Goal: Information Seeking & Learning: Learn about a topic

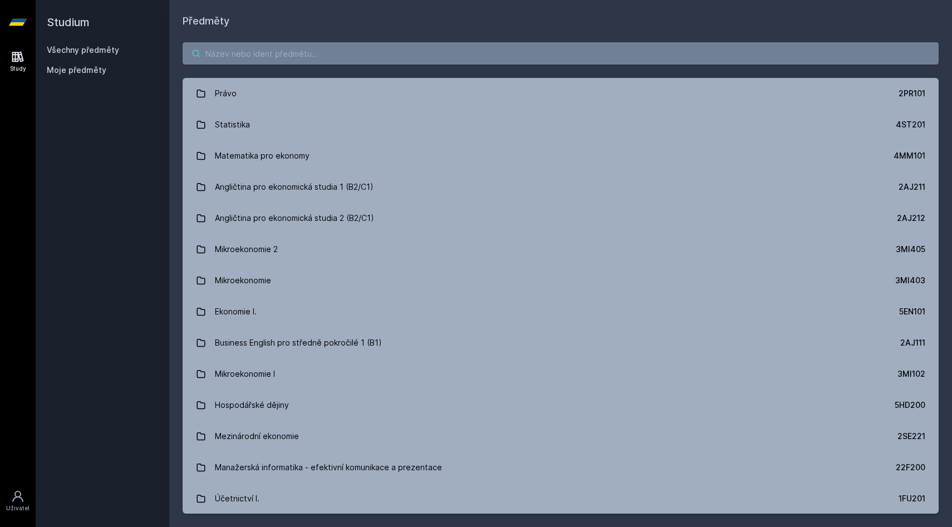
click at [384, 57] on input "search" at bounding box center [561, 53] width 756 height 22
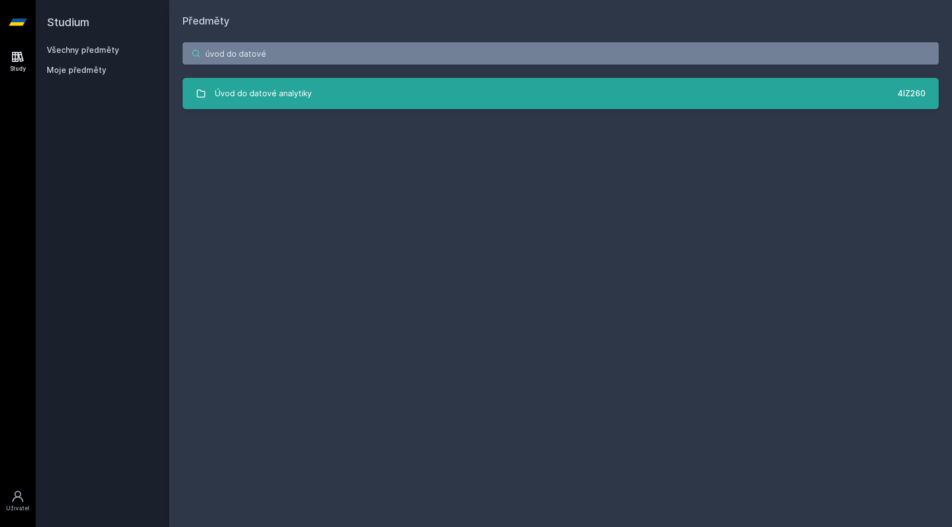
type input "úvod do datové"
click at [278, 94] on div "Úvod do datové analytiky" at bounding box center [263, 93] width 97 height 22
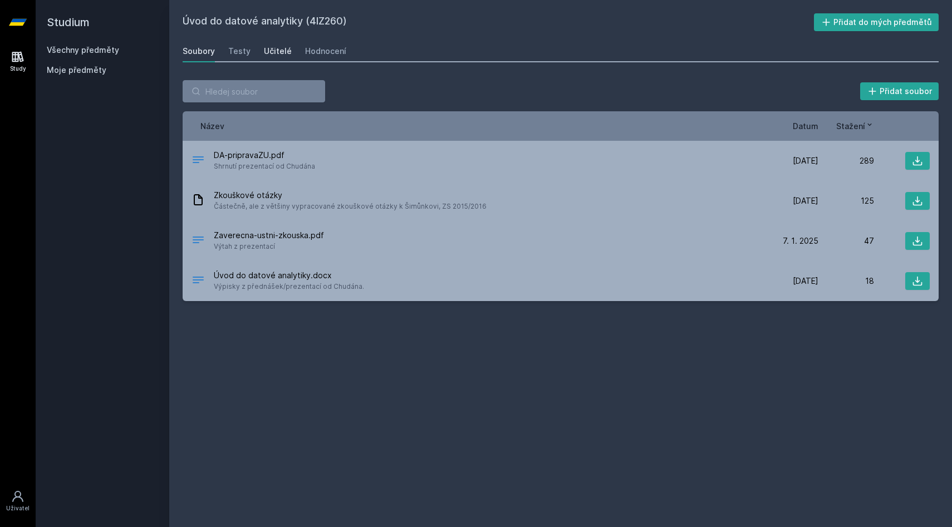
click at [276, 52] on div "Učitelé" at bounding box center [278, 51] width 28 height 11
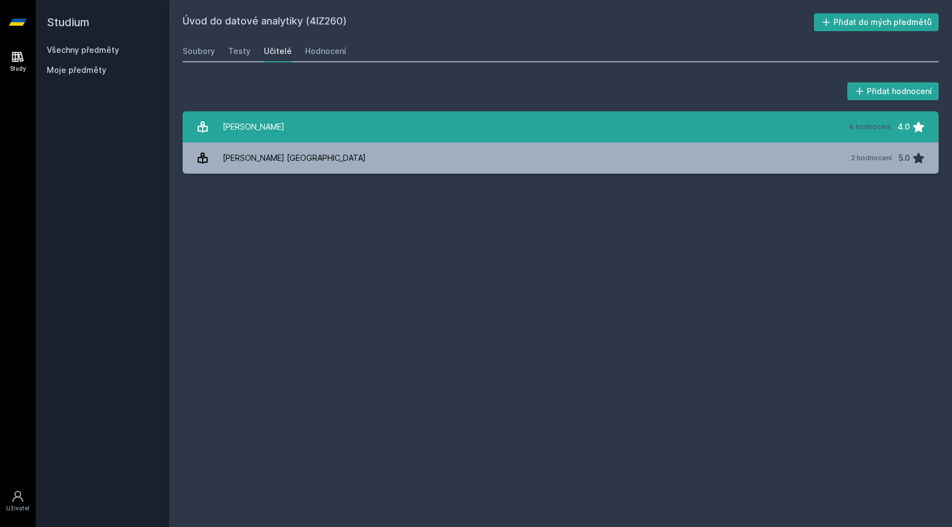
click at [300, 135] on link "[PERSON_NAME] 4 hodnocení 4.0" at bounding box center [561, 126] width 756 height 31
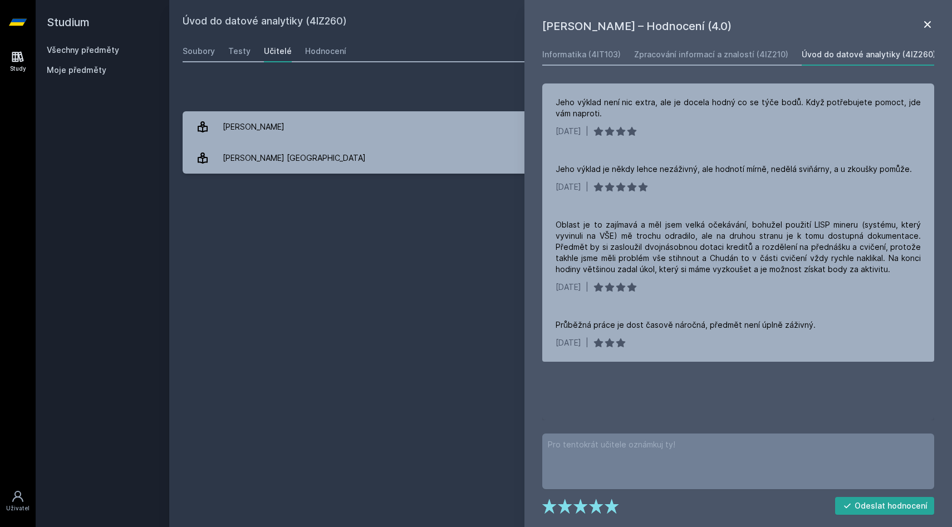
click at [924, 25] on icon at bounding box center [927, 24] width 13 height 13
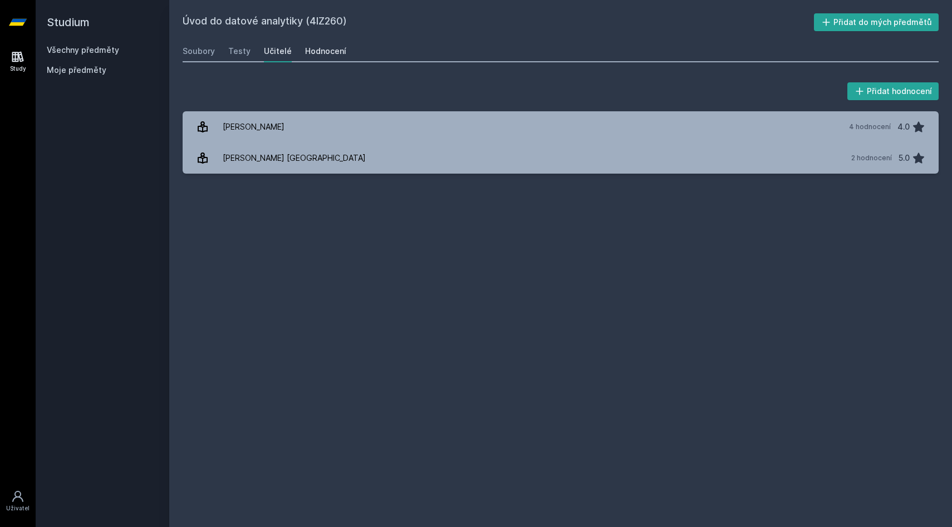
click at [321, 58] on link "Hodnocení" at bounding box center [325, 51] width 41 height 22
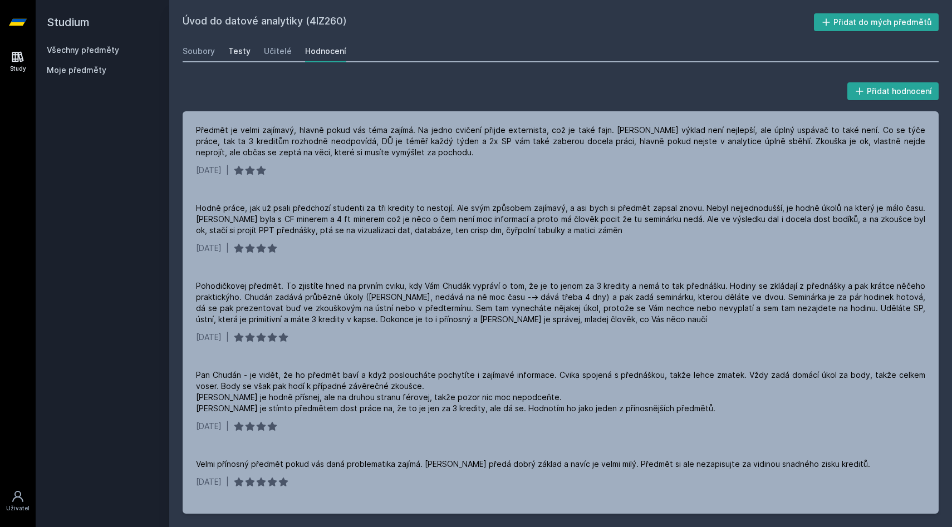
click at [236, 55] on div "Testy" at bounding box center [239, 51] width 22 height 11
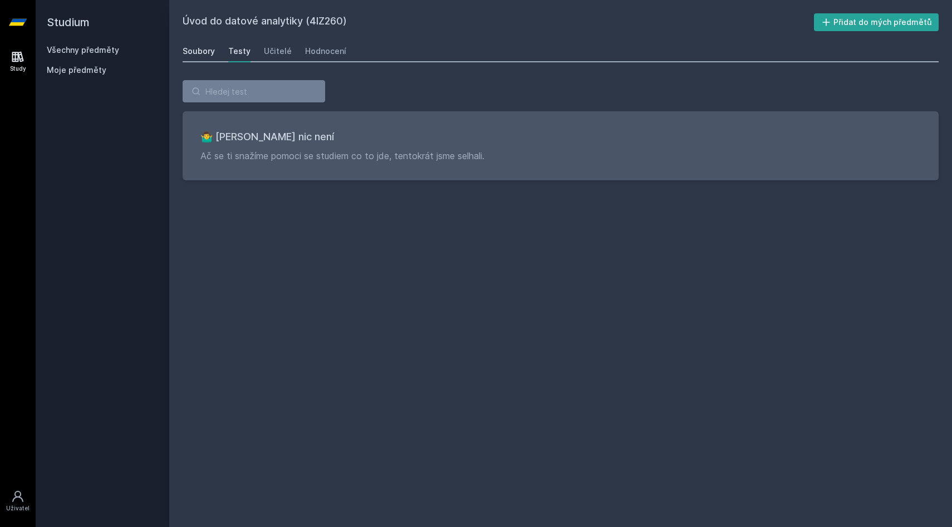
click at [199, 51] on div "Soubory" at bounding box center [199, 51] width 32 height 11
